Goal: Information Seeking & Learning: Find specific fact

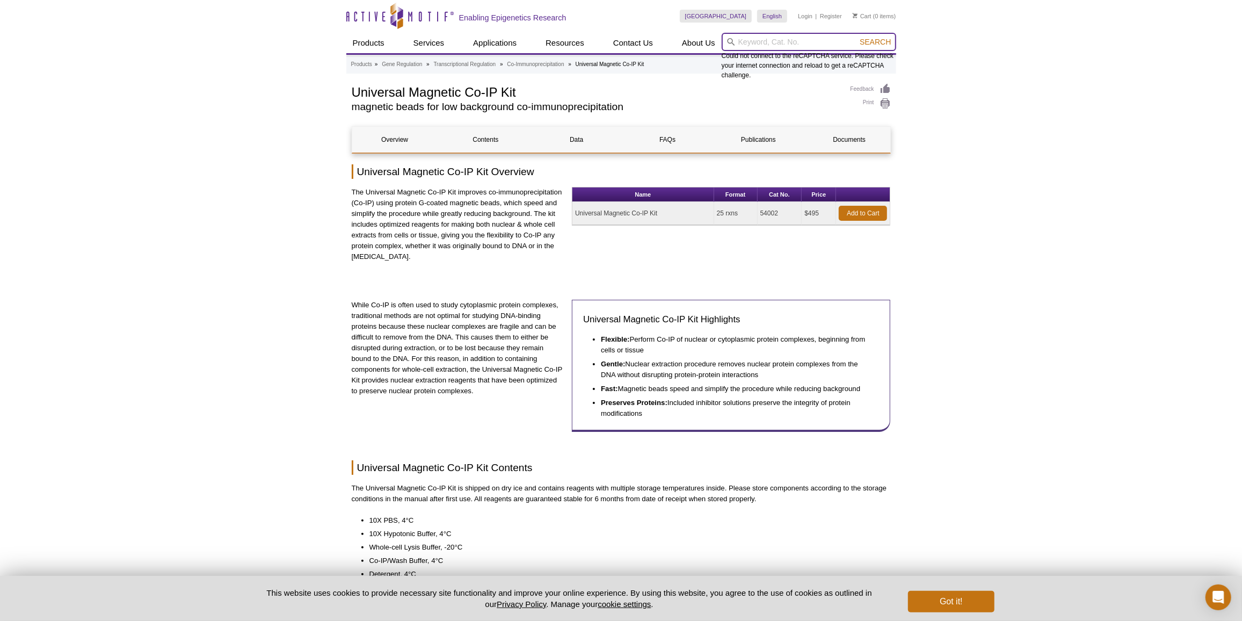
click at [792, 44] on input "search" at bounding box center [809, 42] width 174 height 18
paste input "39397"
click at [856, 37] on button "Search" at bounding box center [875, 42] width 38 height 10
type input "39397"
click at [856, 37] on button "Search" at bounding box center [875, 42] width 38 height 10
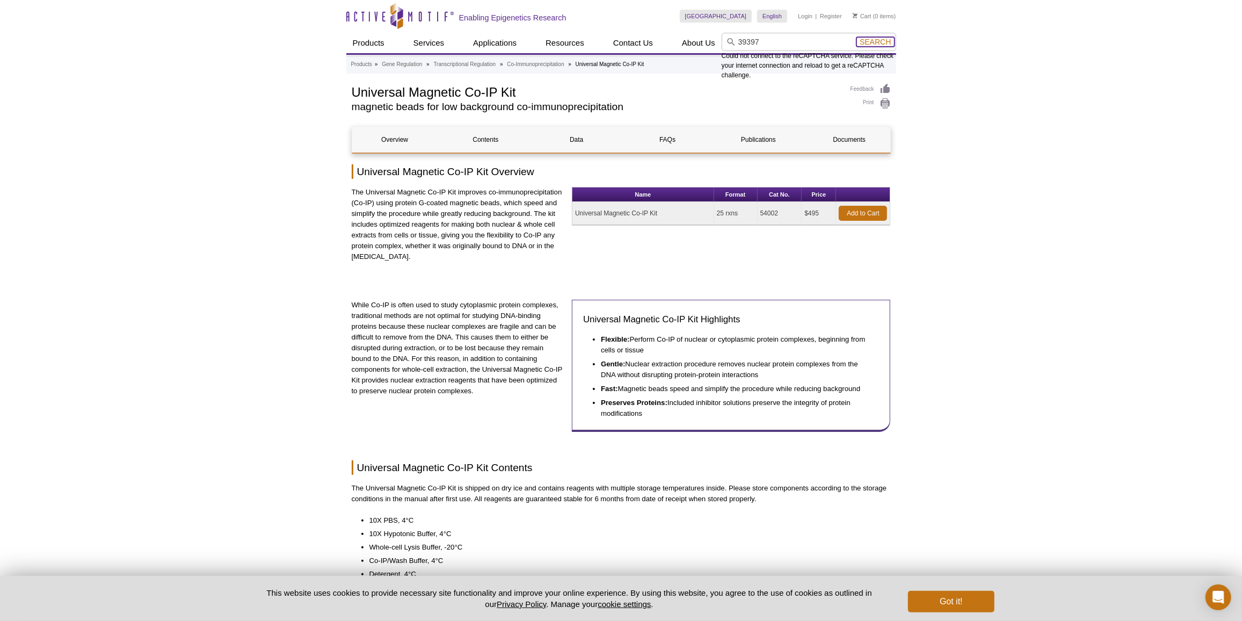
click at [866, 42] on span "Search" at bounding box center [874, 42] width 31 height 9
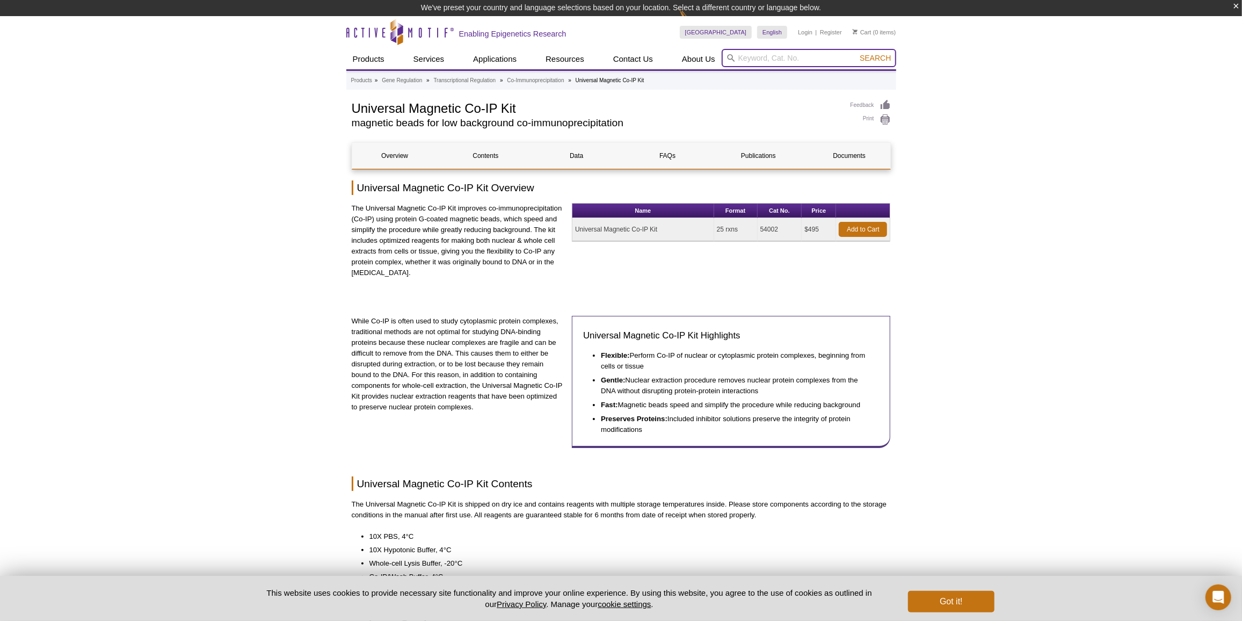
click at [746, 61] on input "search" at bounding box center [809, 58] width 174 height 18
paste input "39397"
type input "39397"
click at [856, 53] on button "Search" at bounding box center [875, 58] width 38 height 10
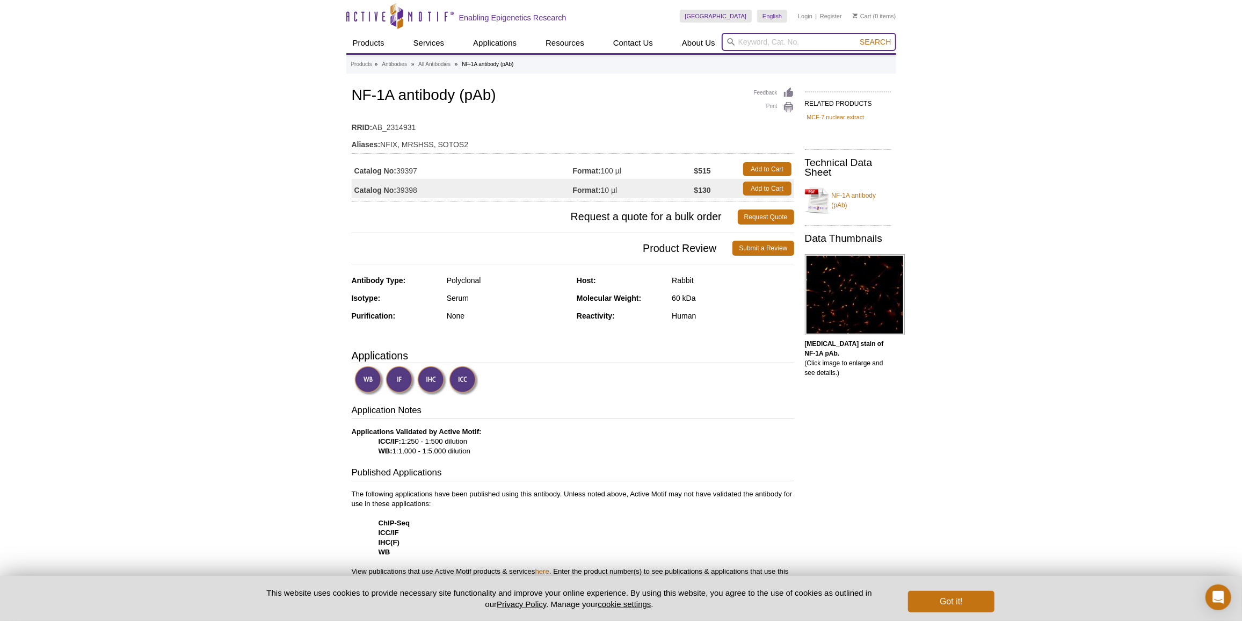
click at [742, 40] on input "search" at bounding box center [809, 42] width 174 height 18
paste input "39357"
click at [856, 37] on button "Search" at bounding box center [875, 42] width 38 height 10
click at [768, 61] on li "39357 / 39057 / 39358 – Suz12 antibody (pAb)" at bounding box center [797, 59] width 150 height 15
type input "39357 / 39057 / 39358 – Suz12 antibody (pAb)"
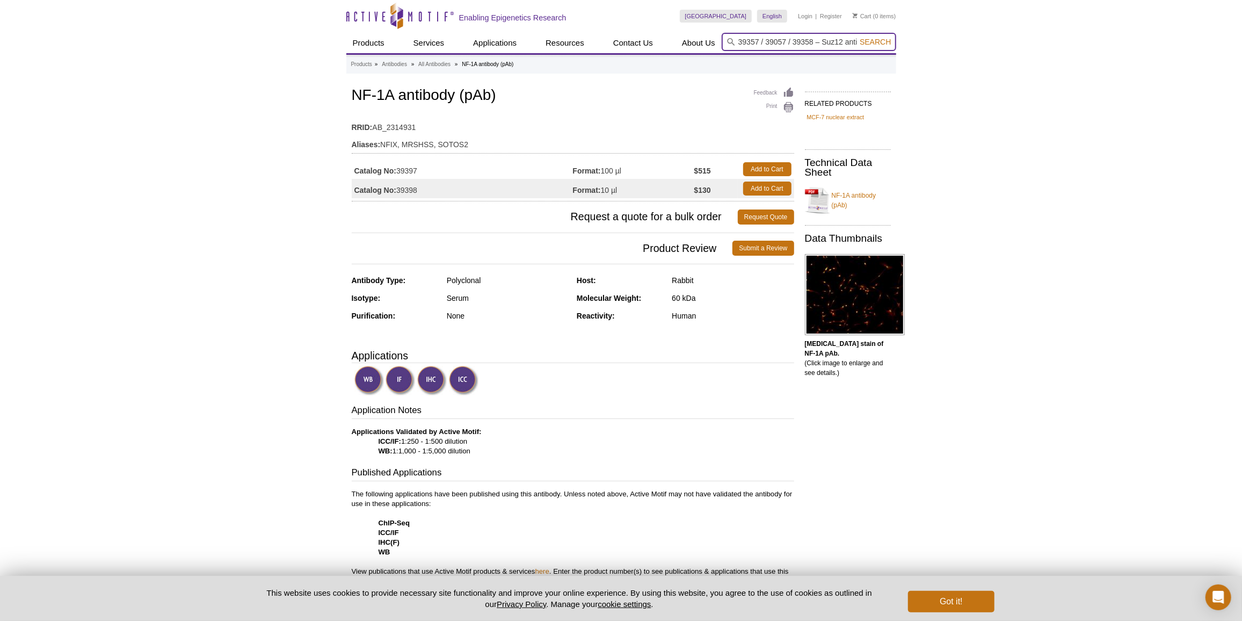
scroll to position [0, 37]
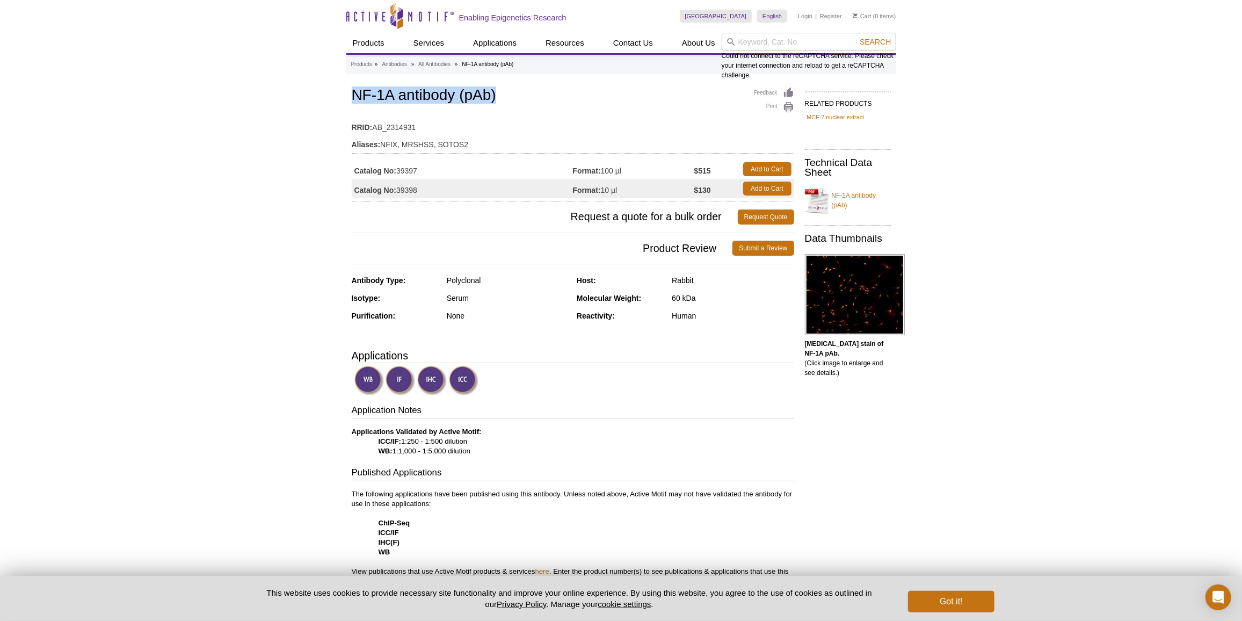
drag, startPoint x: 352, startPoint y: 88, endPoint x: 499, endPoint y: 93, distance: 147.2
click at [499, 93] on h1 "NF-1A antibody (pAb)" at bounding box center [573, 96] width 442 height 18
copy h1 "NF-1A antibody (pAb)"
